Goal: Transaction & Acquisition: Purchase product/service

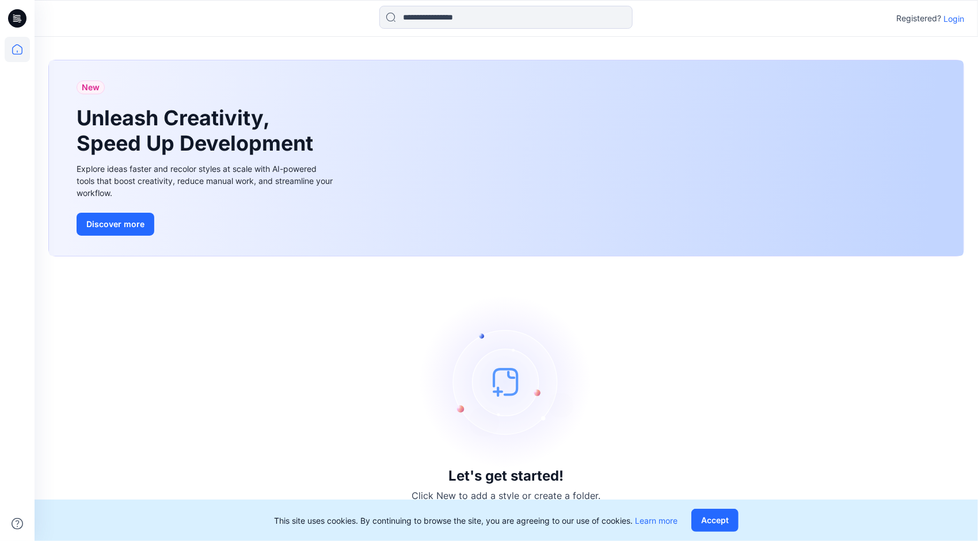
click at [949, 16] on p "Login" at bounding box center [953, 19] width 21 height 12
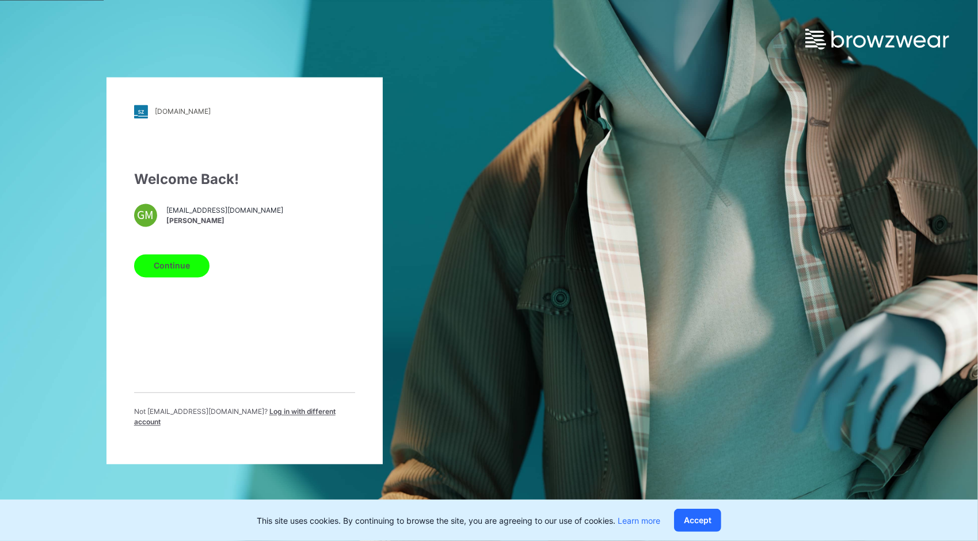
click at [170, 266] on button "Continue" at bounding box center [171, 265] width 75 height 23
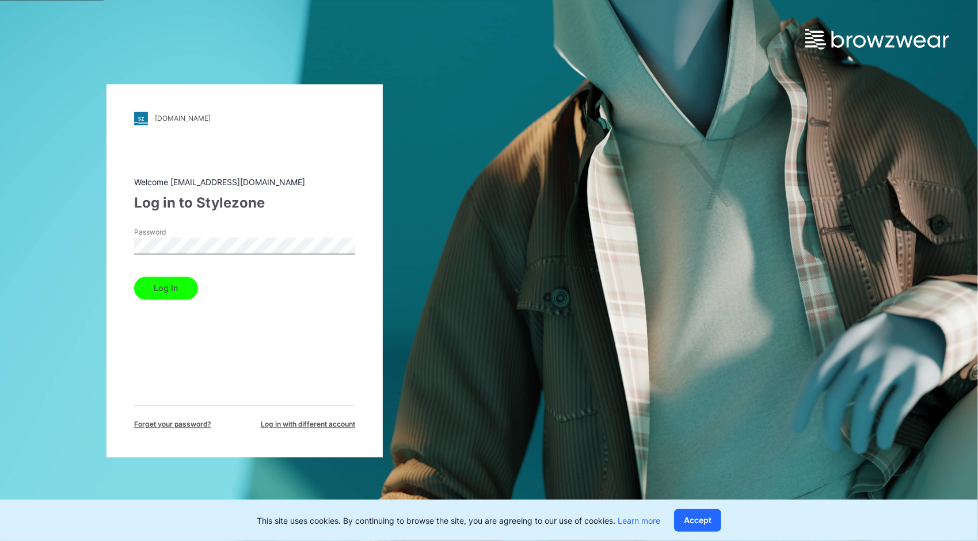
click at [174, 287] on button "Log in" at bounding box center [166, 288] width 64 height 23
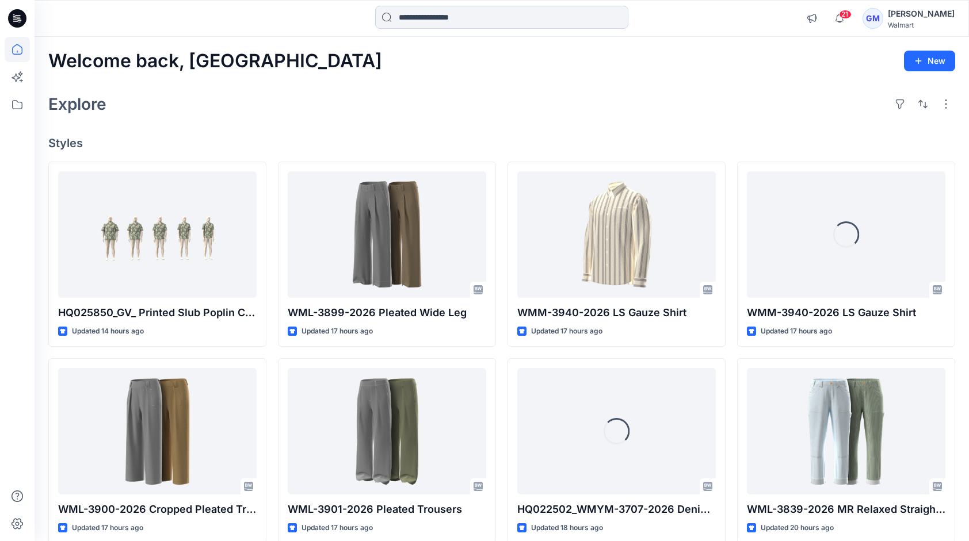
drag, startPoint x: 429, startPoint y: 20, endPoint x: 432, endPoint y: 28, distance: 9.1
click at [434, 28] on input at bounding box center [501, 17] width 253 height 23
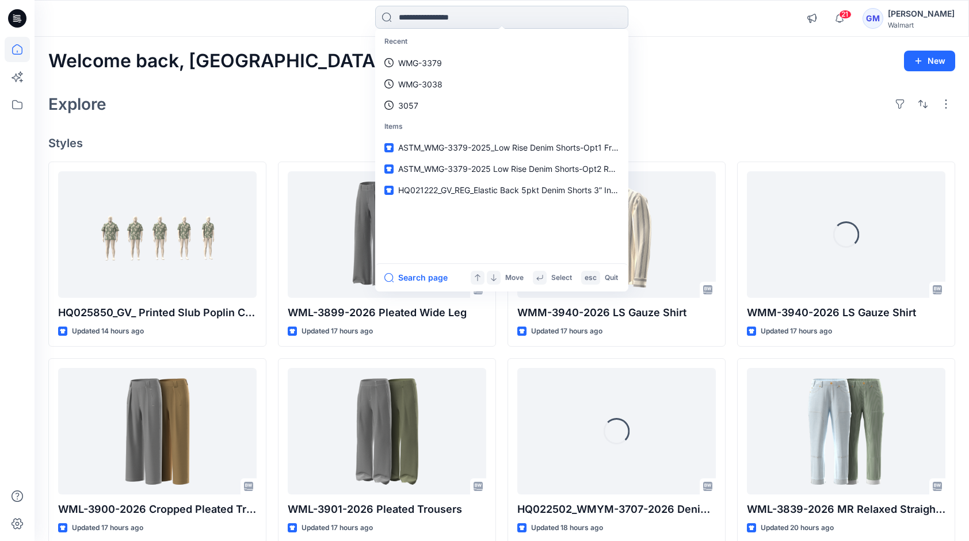
paste input "*********"
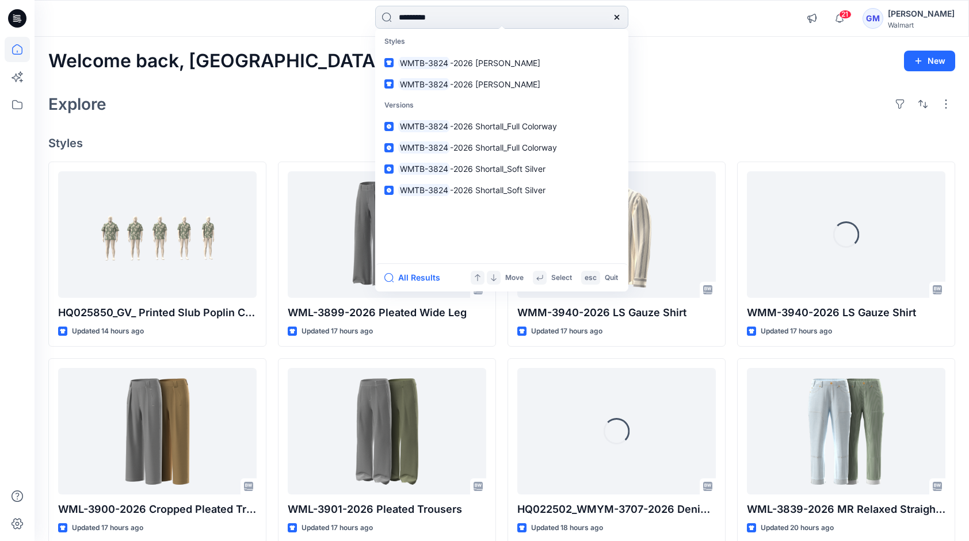
type input "*********"
click at [413, 280] on button "All Results" at bounding box center [415, 278] width 63 height 14
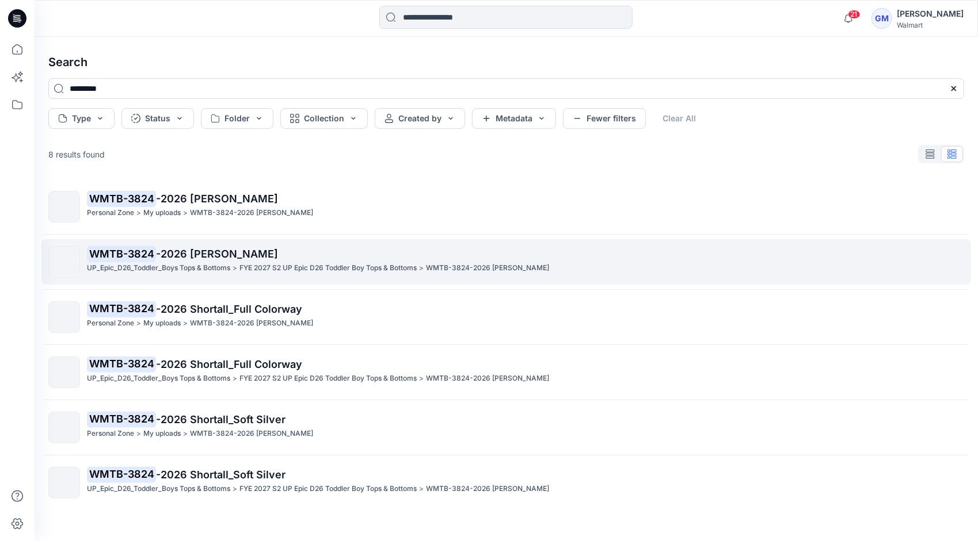
click at [181, 261] on p "WMTB-3824 -2026 [PERSON_NAME]" at bounding box center [525, 254] width 876 height 16
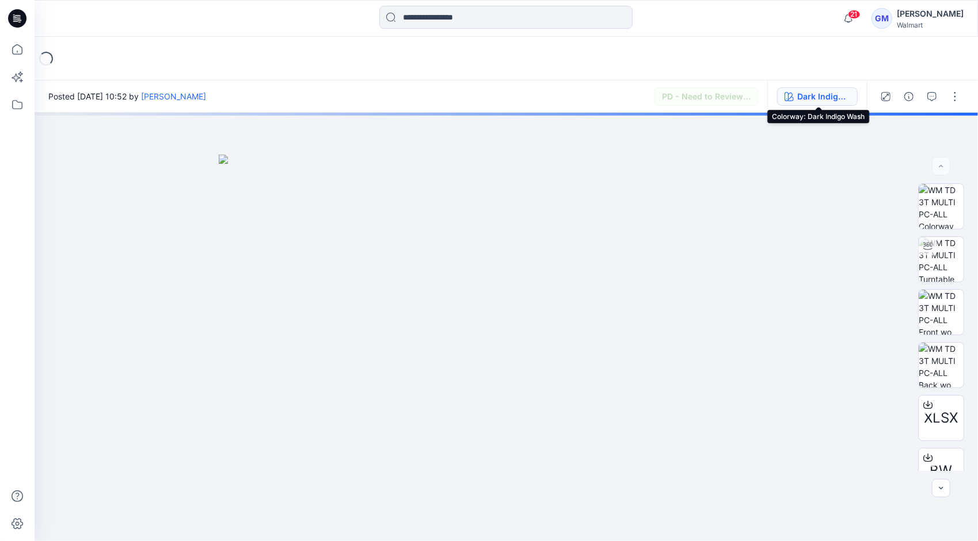
click at [813, 94] on div "Dark Indigo Wash" at bounding box center [823, 96] width 53 height 13
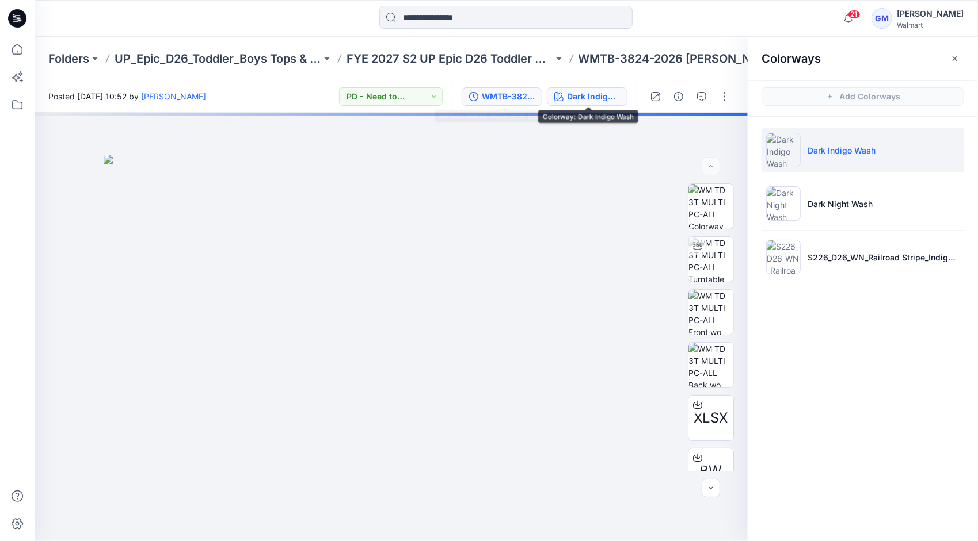
click at [517, 91] on div "WMTB-3824-2026 [PERSON_NAME]-Opt-1" at bounding box center [508, 96] width 53 height 13
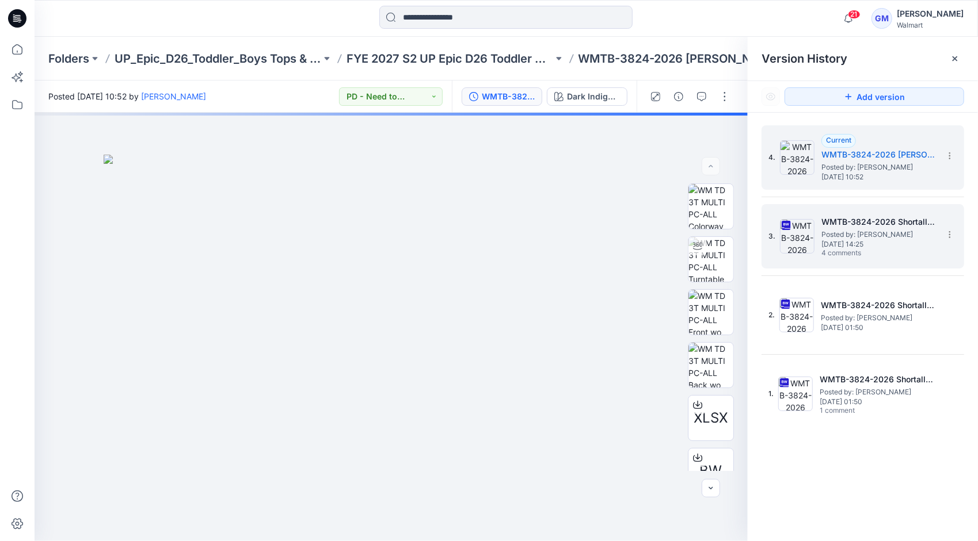
click at [844, 234] on span "Posted by: [PERSON_NAME]" at bounding box center [878, 235] width 115 height 12
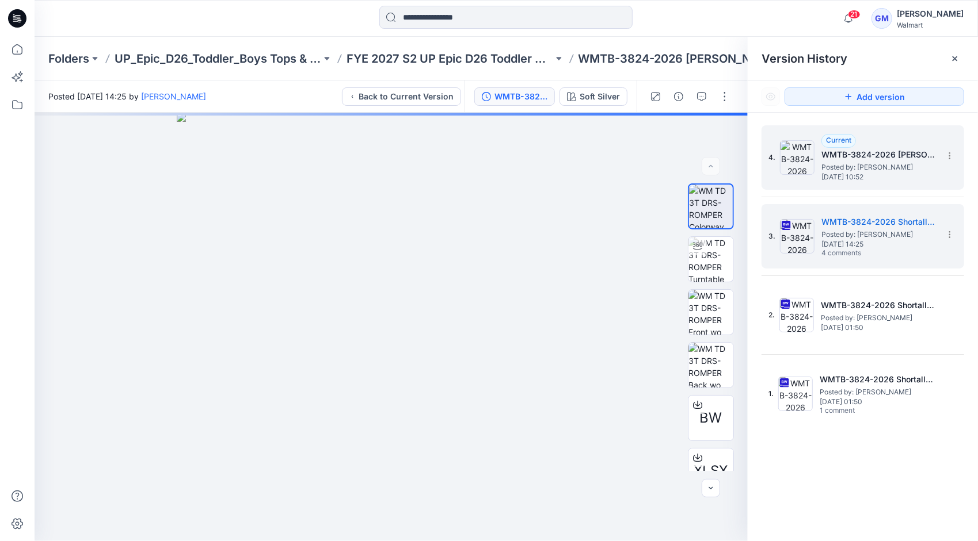
click at [840, 154] on h5 "WMTB-3824-2026 [PERSON_NAME]-Opt-1" at bounding box center [878, 155] width 115 height 14
